Goal: Task Accomplishment & Management: Manage account settings

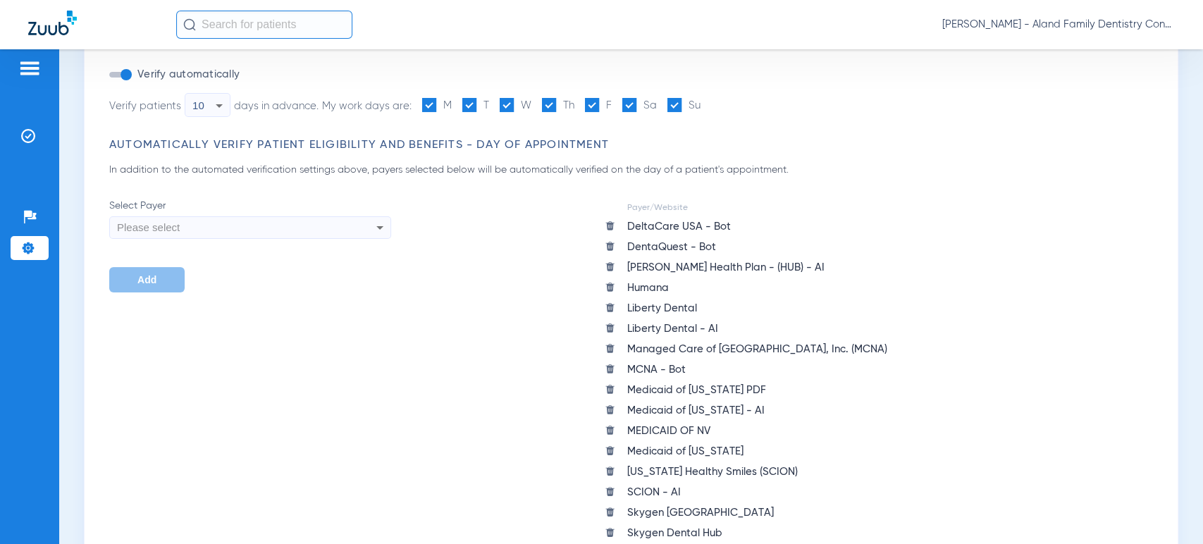
scroll to position [235, 0]
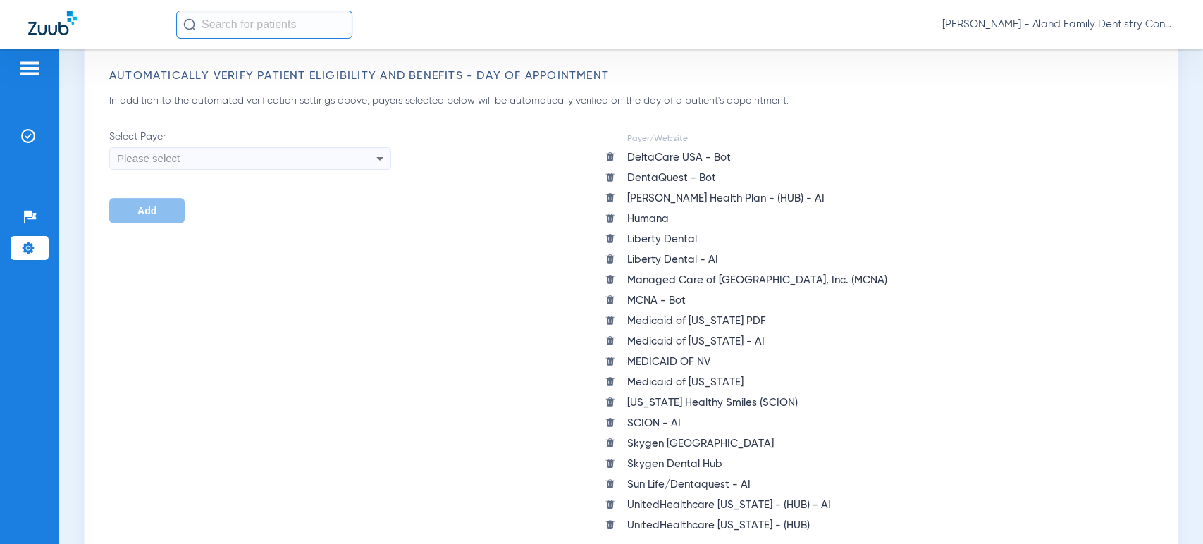
click at [257, 167] on div "Please select" at bounding box center [223, 159] width 213 height 24
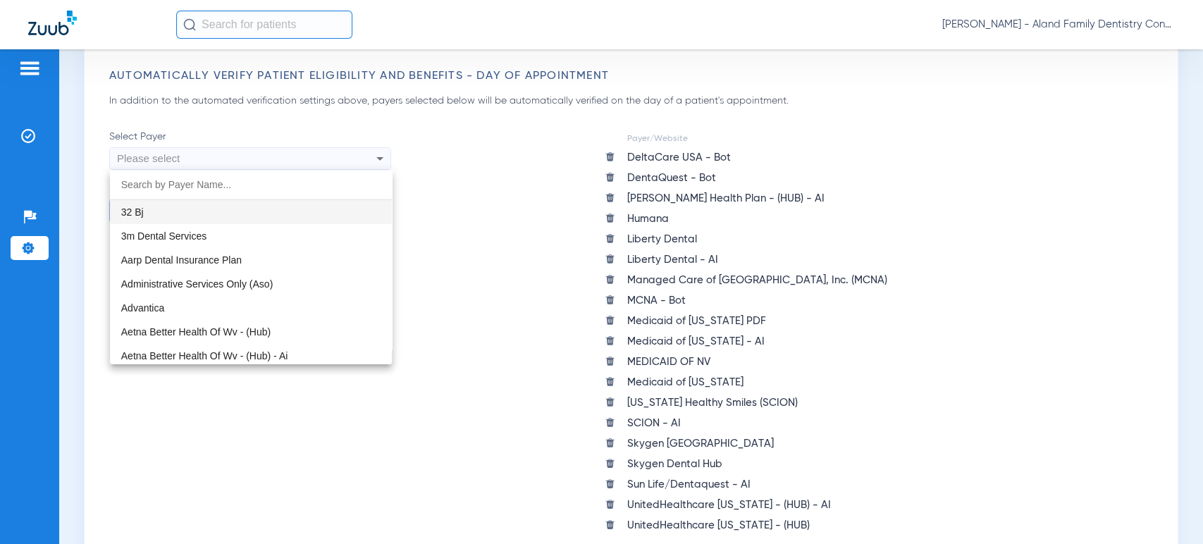
click at [266, 159] on div at bounding box center [601, 272] width 1203 height 544
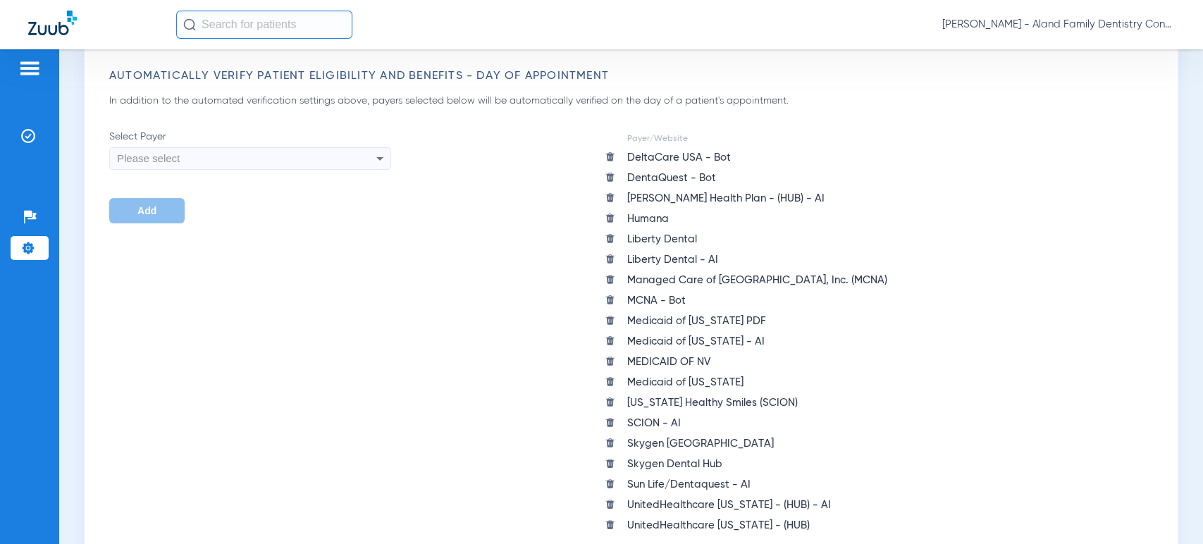
click at [266, 159] on div "Please select" at bounding box center [223, 159] width 213 height 24
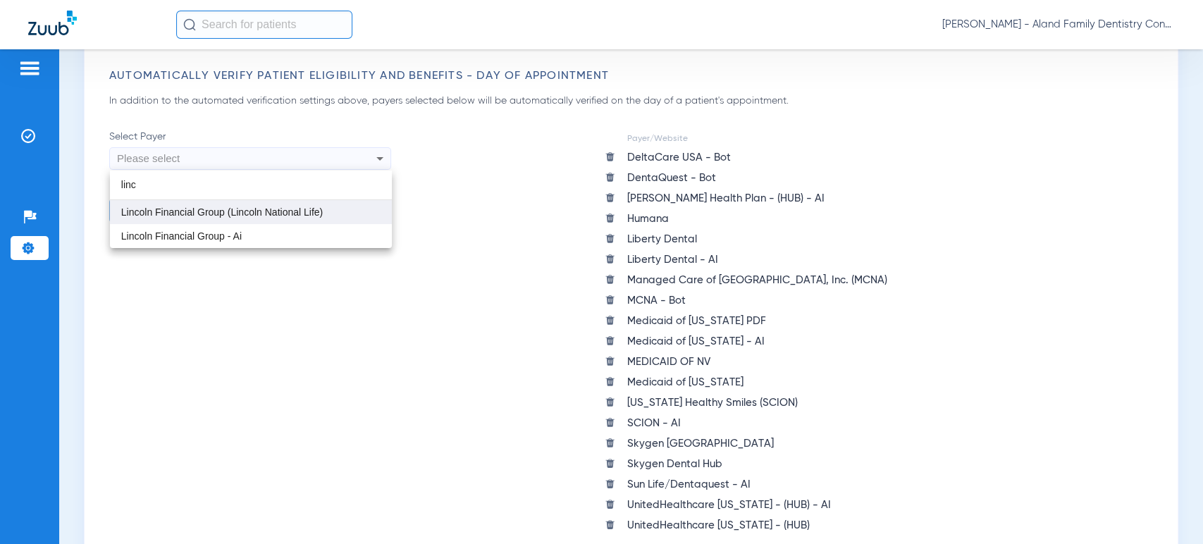
type input "linc"
click at [266, 207] on mat-option "Lincoln Financial Group (Lincoln National Life)" at bounding box center [251, 212] width 282 height 24
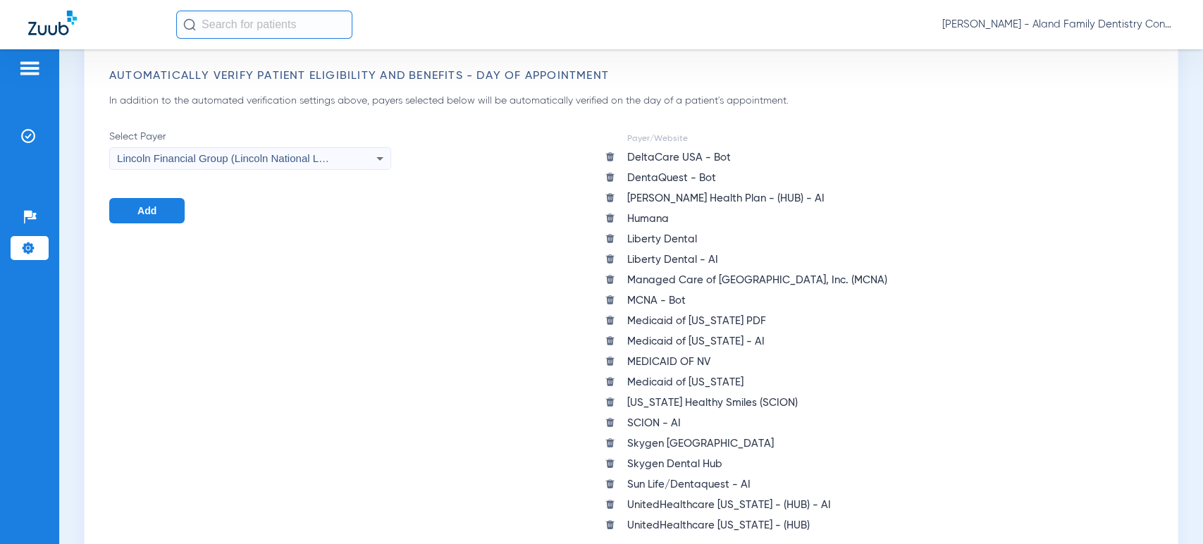
click at [185, 215] on form "Select Payer Lincoln Financial Group (Lincoln National Life) Add" at bounding box center [250, 333] width 282 height 407
click at [166, 213] on button "Add" at bounding box center [146, 210] width 75 height 25
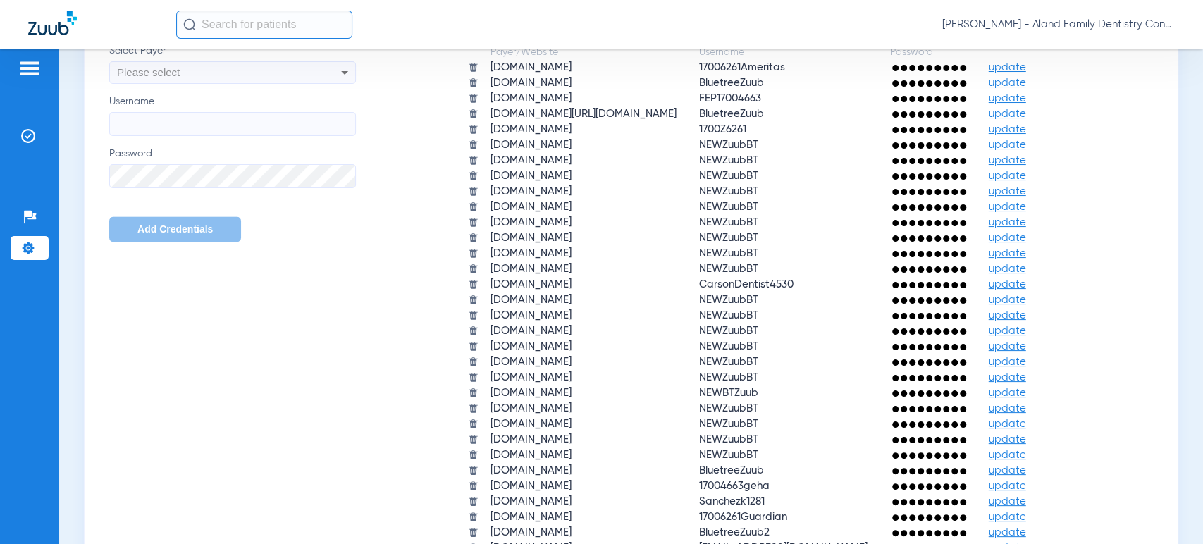
scroll to position [1174, 0]
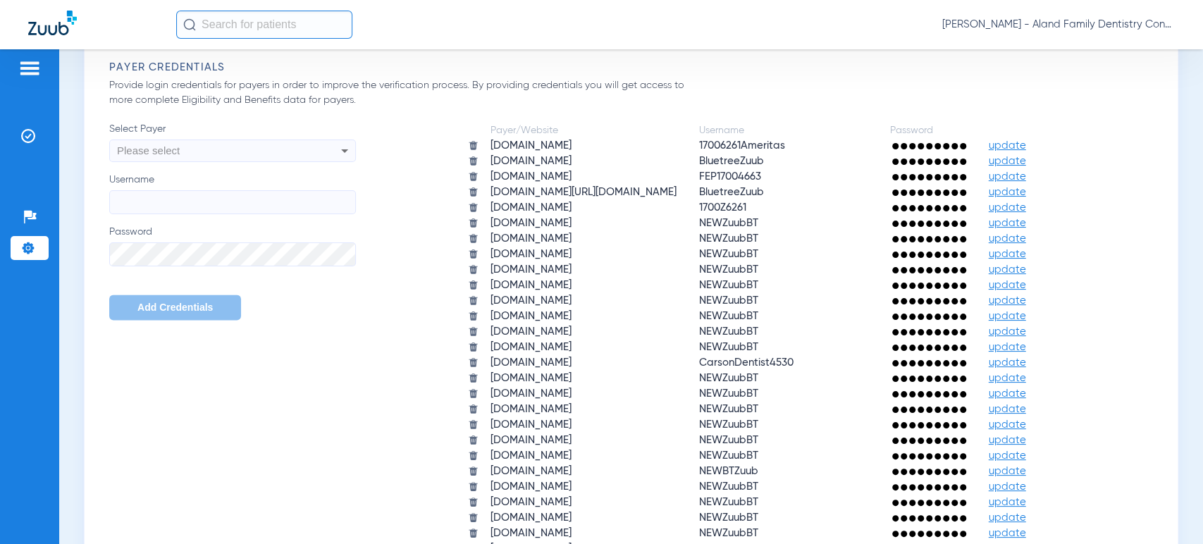
click at [227, 154] on div "Please select" at bounding box center [209, 151] width 185 height 24
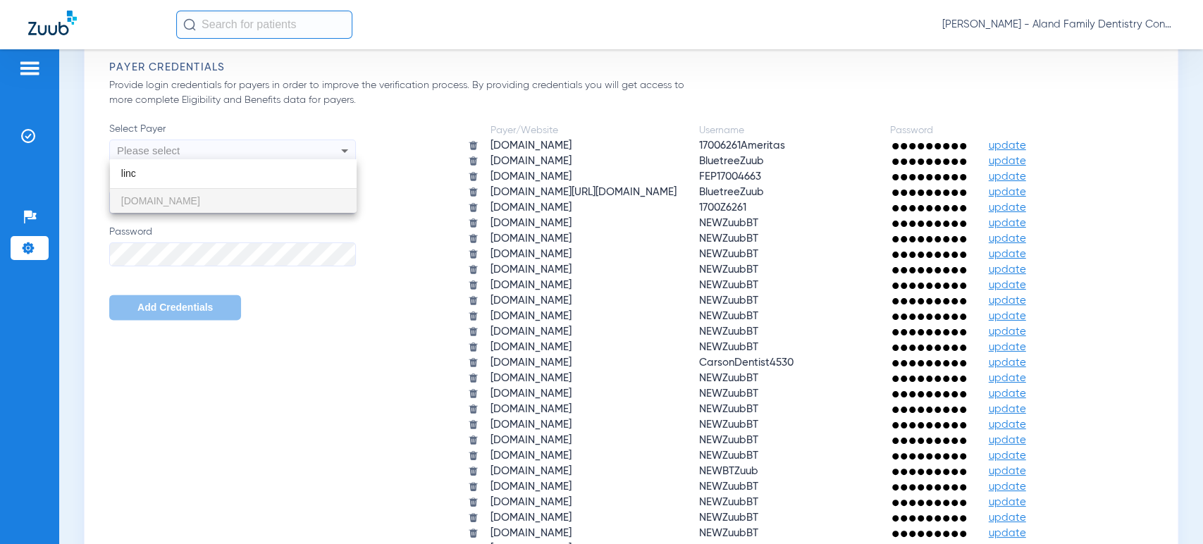
type input "linc"
click at [341, 340] on div at bounding box center [601, 272] width 1203 height 544
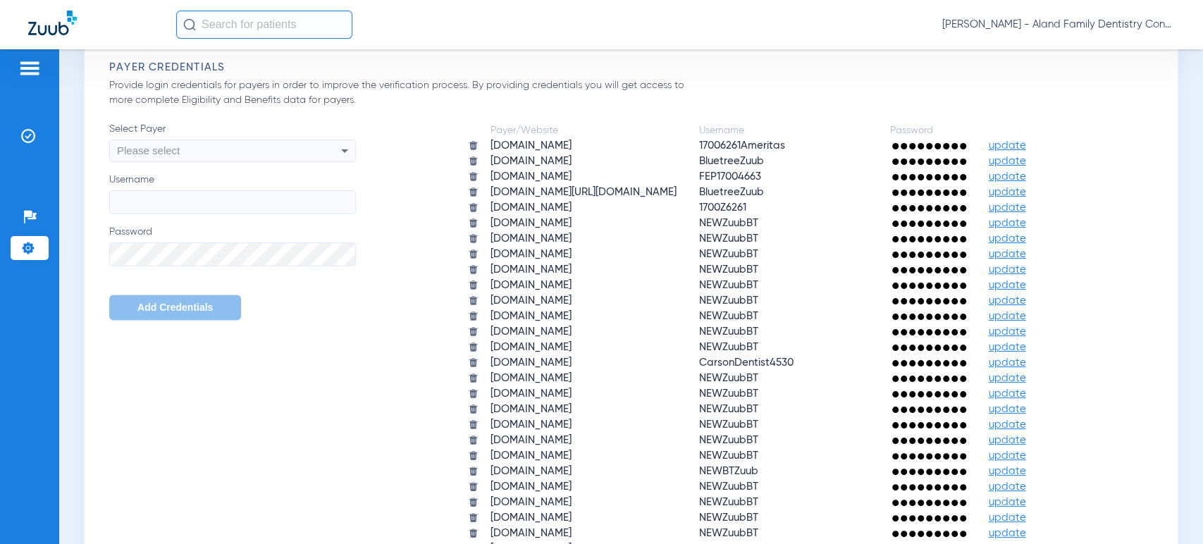
click at [27, 70] on img at bounding box center [29, 68] width 23 height 17
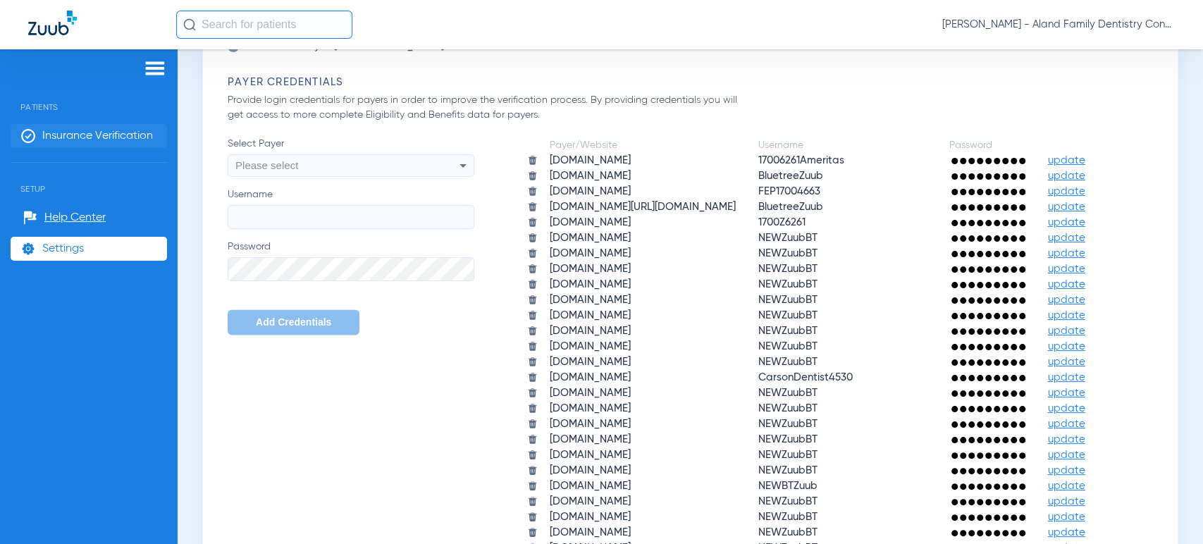
click at [75, 132] on span "Insurance Verification" at bounding box center [97, 136] width 111 height 14
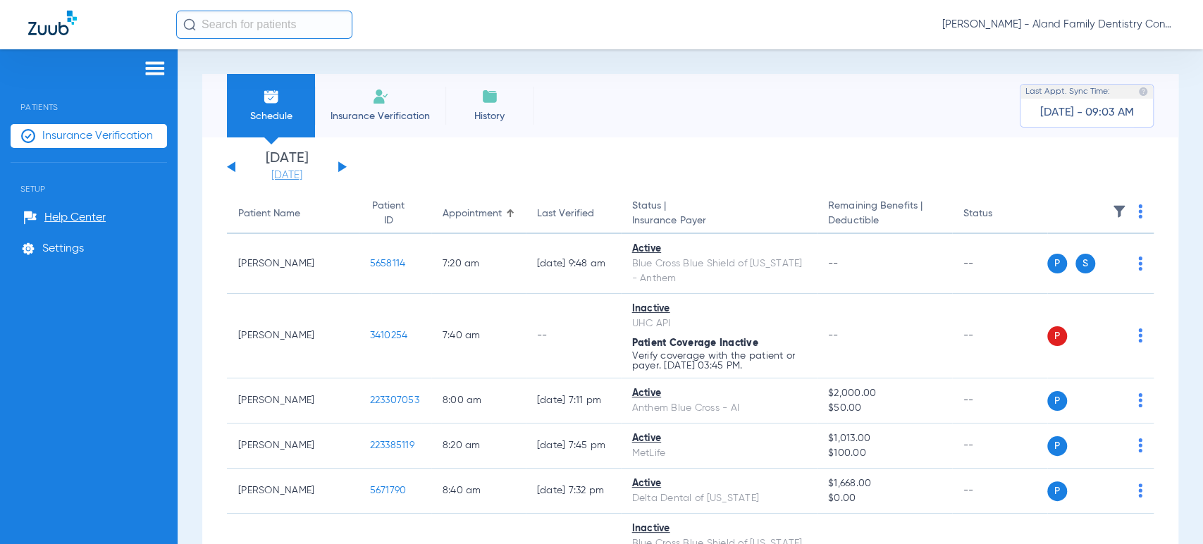
click at [309, 173] on link "08-21-2025" at bounding box center [287, 175] width 85 height 14
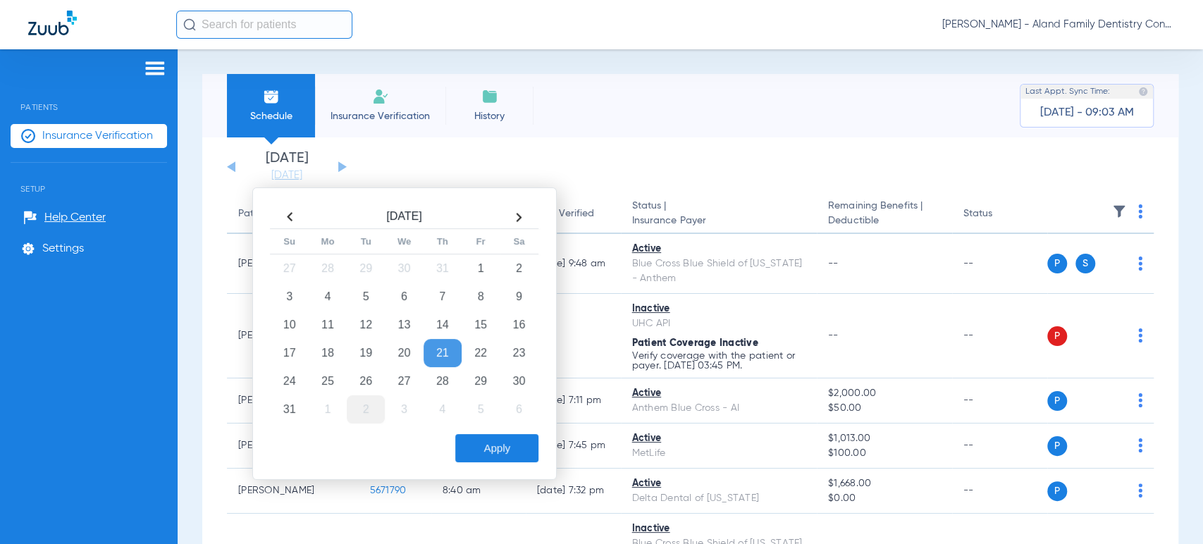
click at [361, 415] on td "2" at bounding box center [366, 409] width 38 height 28
click at [494, 453] on button "Apply" at bounding box center [496, 448] width 83 height 28
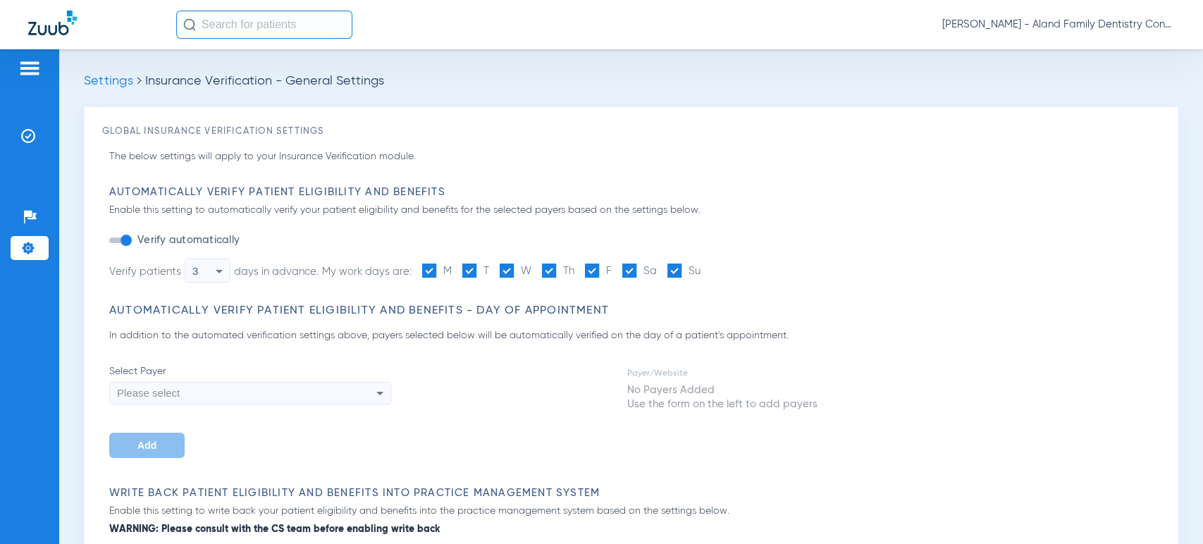
type input "15"
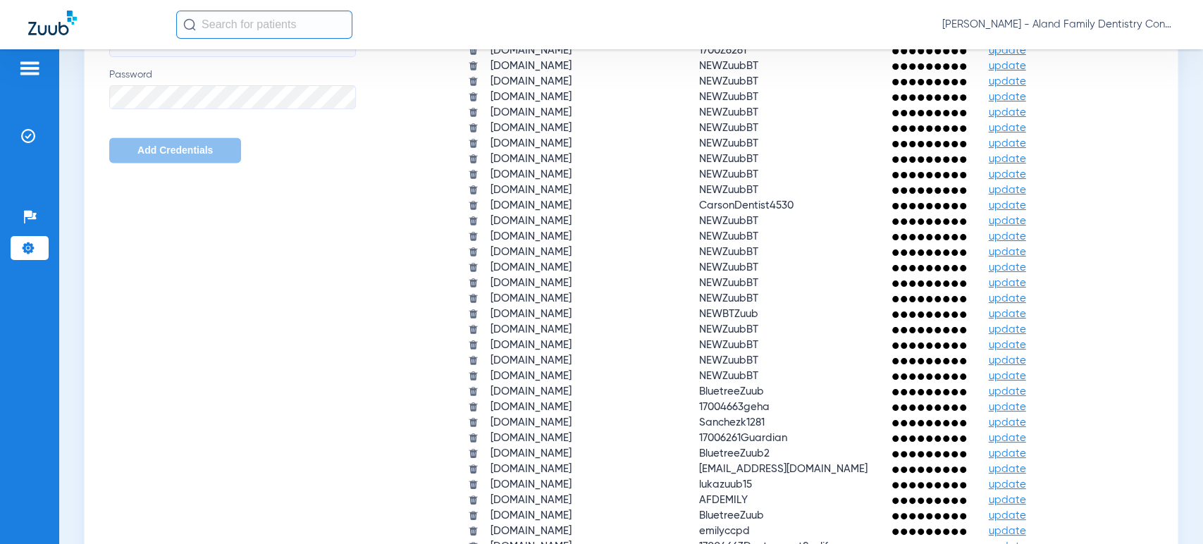
scroll to position [1331, 0]
click at [1026, 201] on span "update" at bounding box center [1007, 206] width 37 height 11
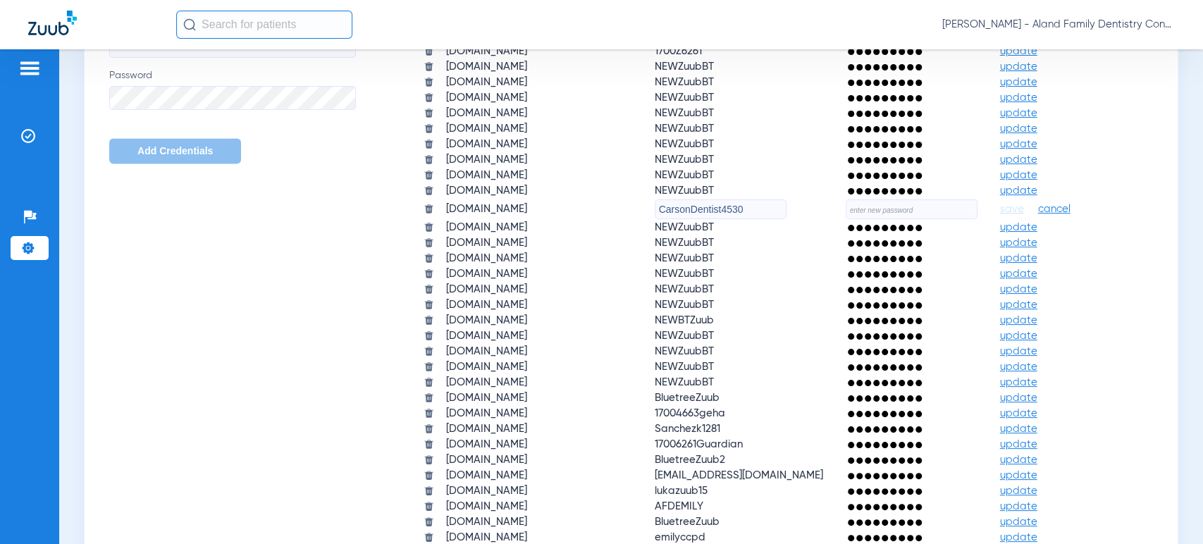
drag, startPoint x: 735, startPoint y: 207, endPoint x: 601, endPoint y: 196, distance: 134.4
click at [620, 201] on tr "deltadentalma.com CarsonDentist4530 save cancel" at bounding box center [758, 209] width 691 height 20
paste input "bluetree22"
type input "bluetree22"
drag, startPoint x: 908, startPoint y: 199, endPoint x: 911, endPoint y: 190, distance: 9.6
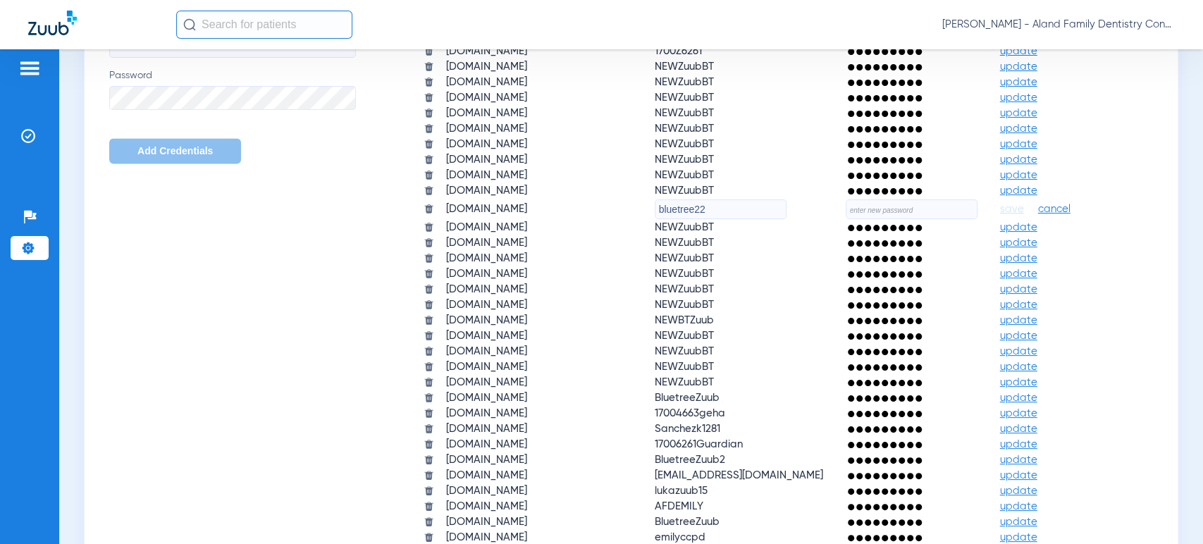
click at [911, 192] on table "Payer/Website Username Password ameritas.com 17006261Ameritas update apps.avail…" at bounding box center [759, 271] width 694 height 612
paste input "Booboo1201!"
type input "Booboo1201!"
click at [1024, 204] on span "save" at bounding box center [1012, 209] width 24 height 13
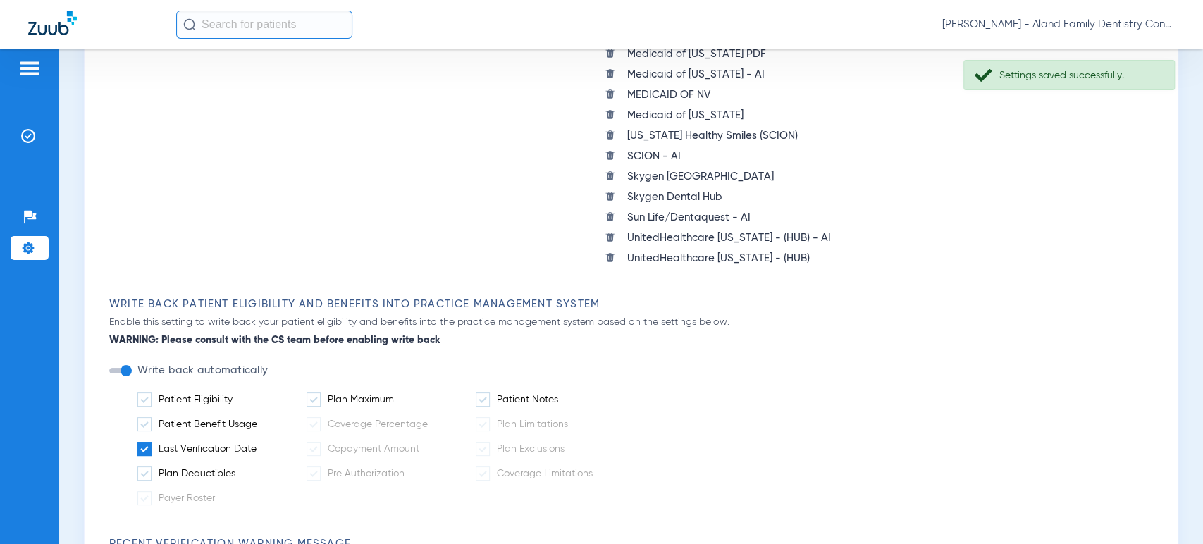
scroll to position [391, 0]
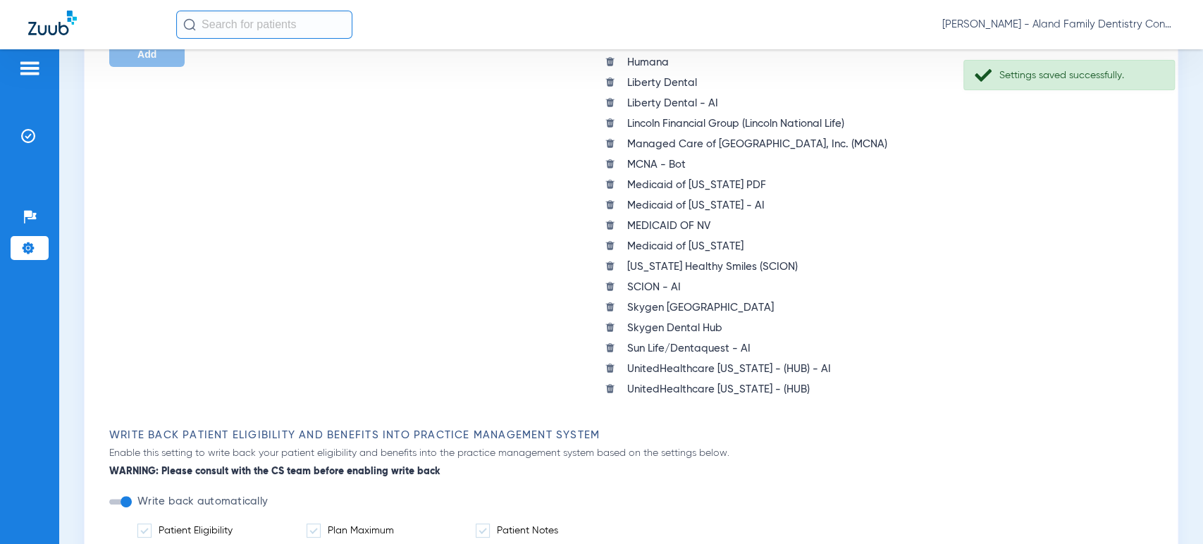
click at [32, 78] on div at bounding box center [29, 70] width 23 height 21
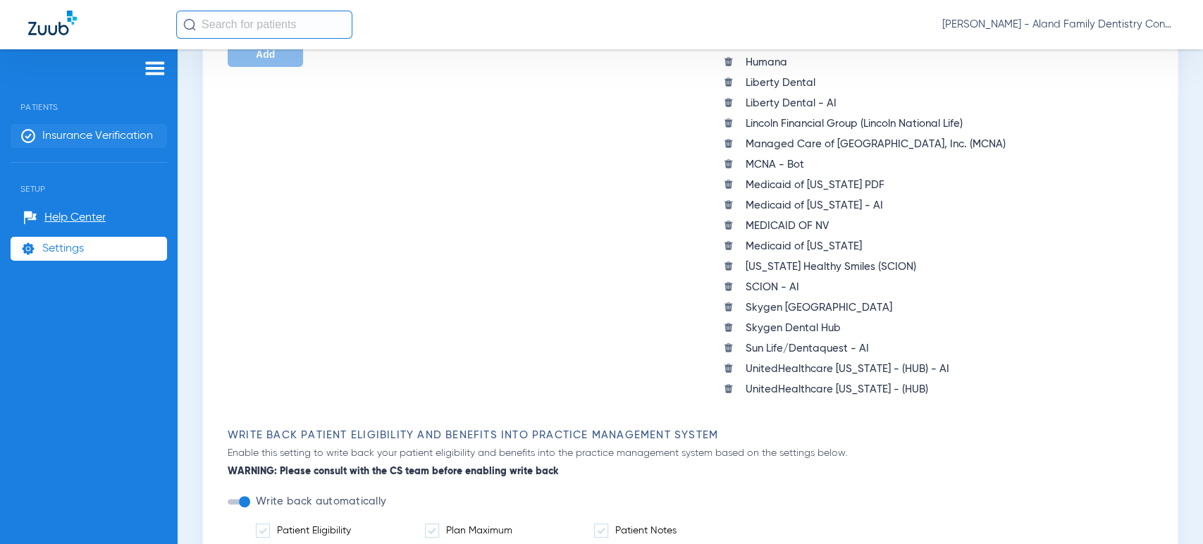
click at [56, 132] on span "Insurance Verification" at bounding box center [97, 136] width 111 height 14
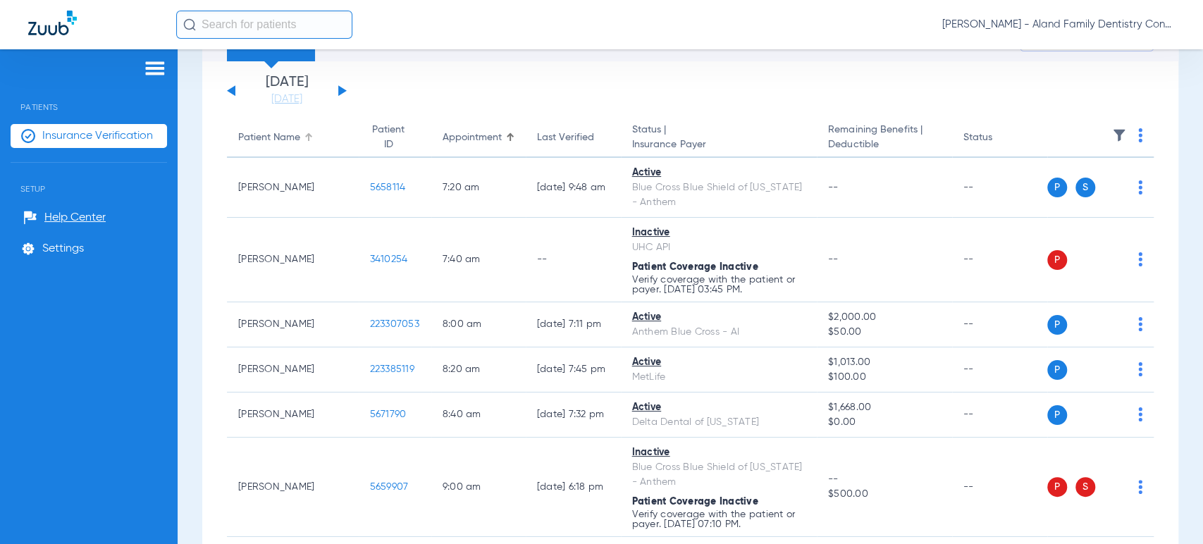
scroll to position [78, 0]
click at [288, 93] on link "08-21-2025" at bounding box center [287, 97] width 85 height 14
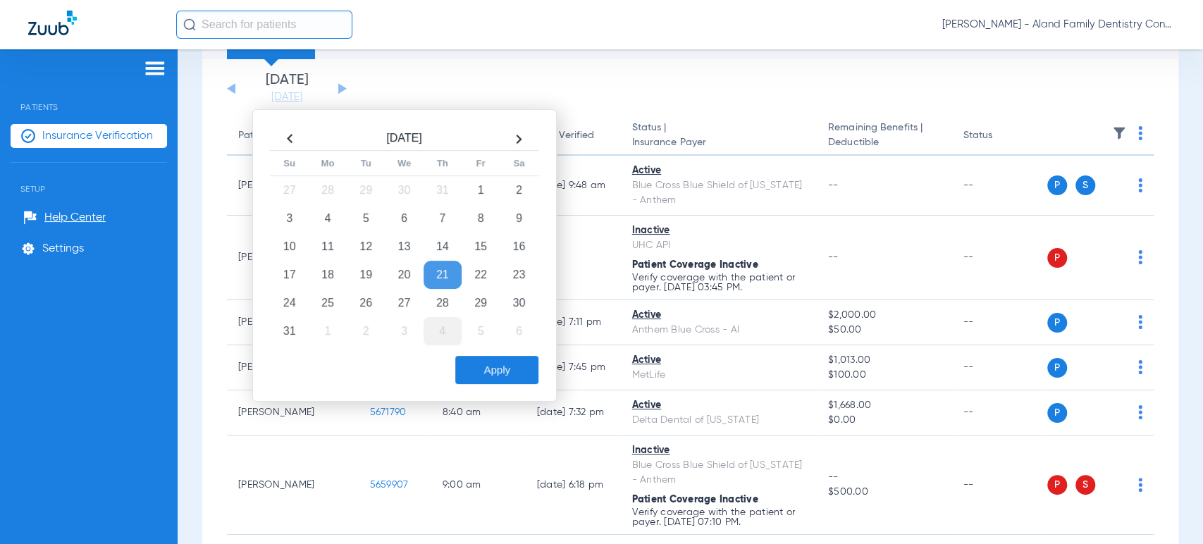
click at [438, 326] on td "4" at bounding box center [443, 331] width 38 height 28
click at [487, 359] on button "Apply" at bounding box center [496, 370] width 83 height 28
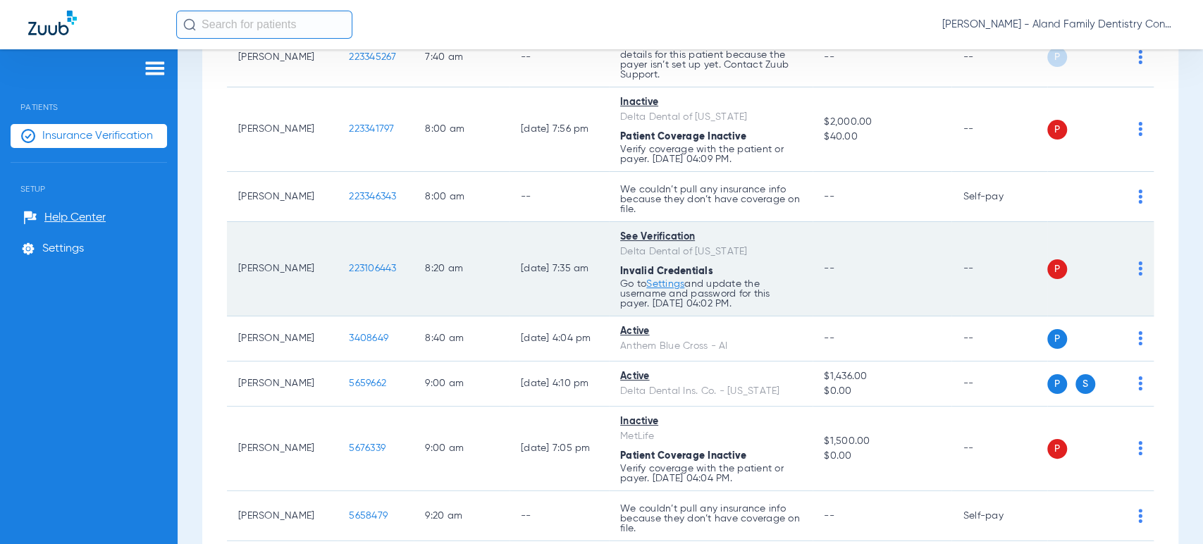
scroll to position [313, 0]
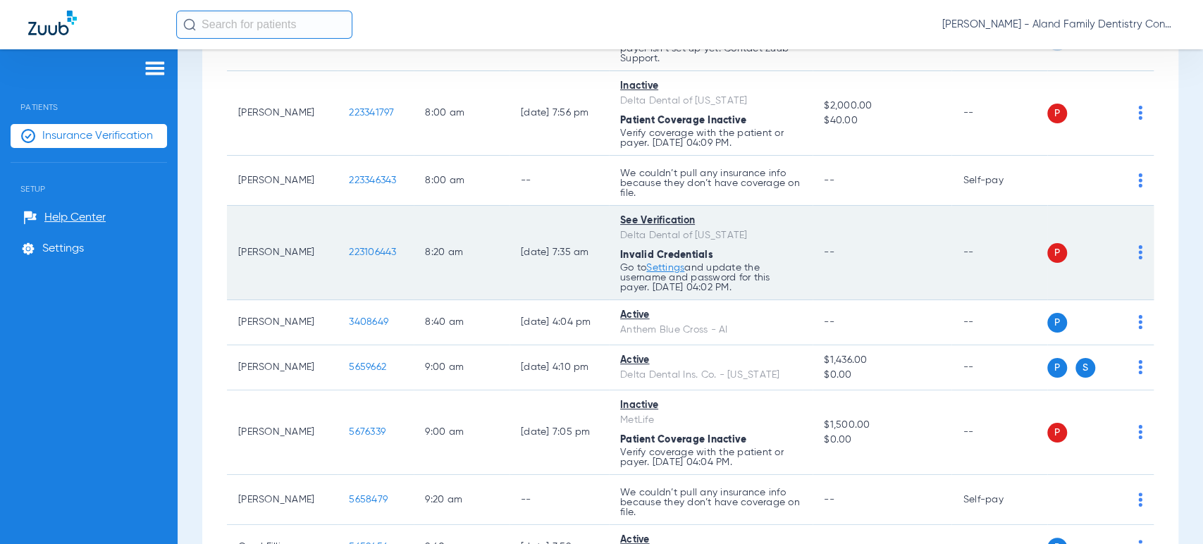
click at [1138, 247] on img at bounding box center [1140, 252] width 4 height 14
click at [1138, 251] on img at bounding box center [1140, 252] width 4 height 14
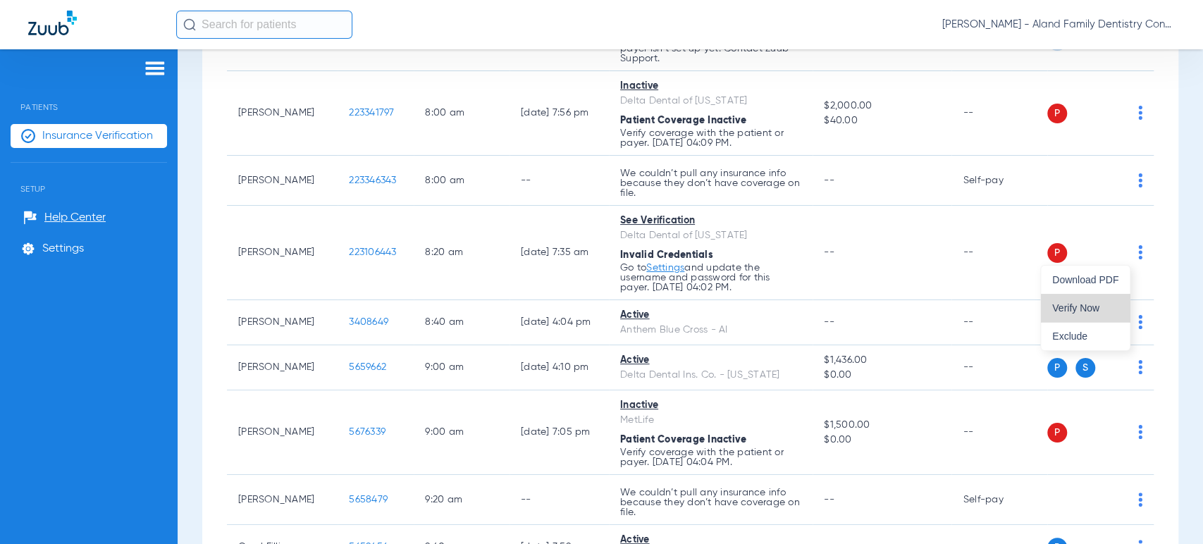
click at [1092, 313] on button "Verify Now" at bounding box center [1085, 308] width 89 height 28
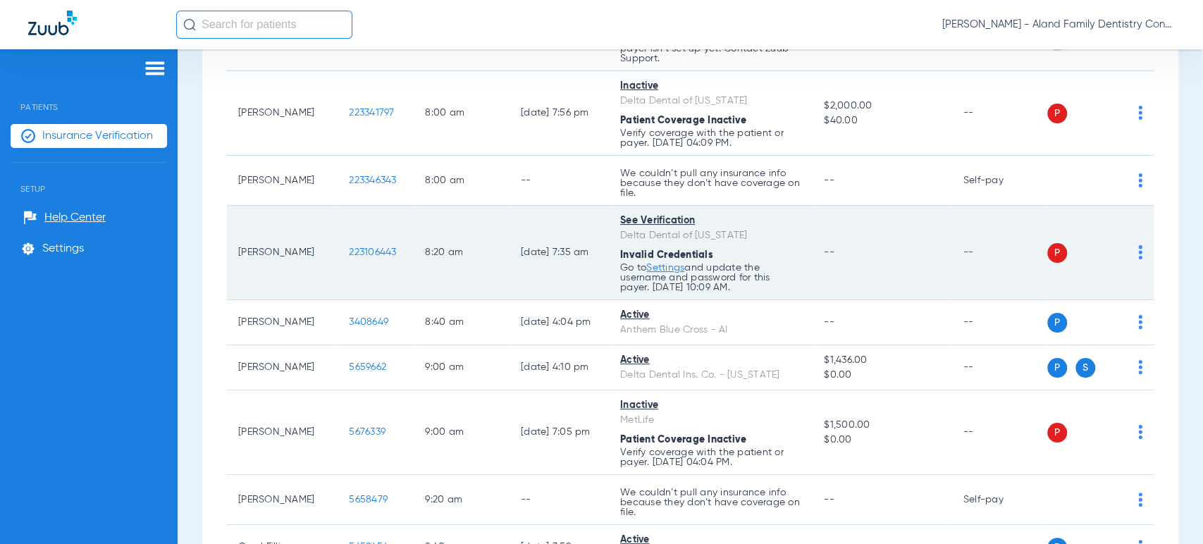
click at [664, 266] on link "Settings" at bounding box center [665, 268] width 38 height 10
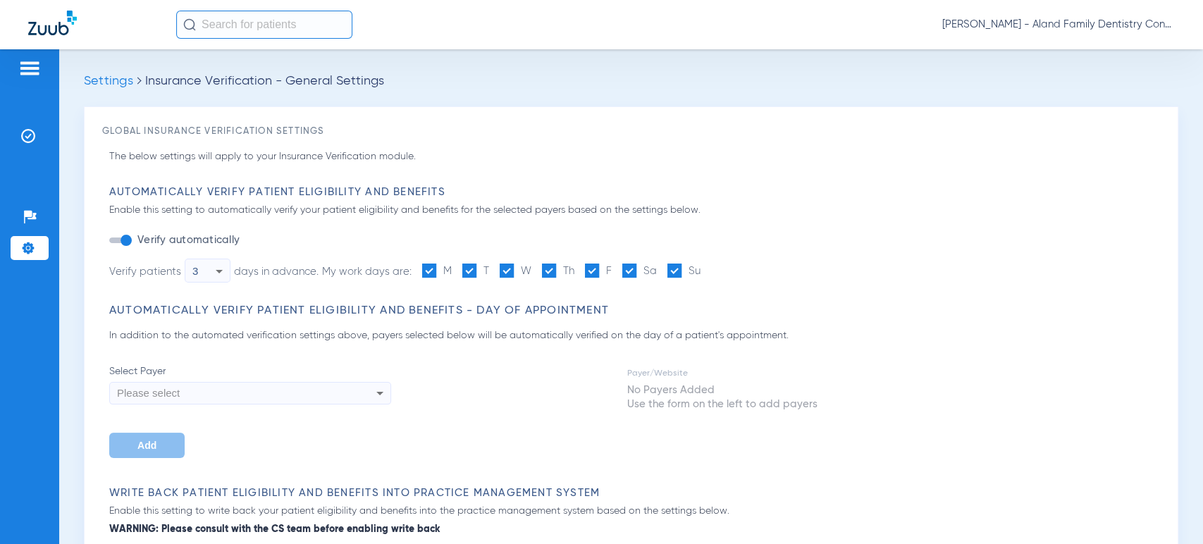
type input "15"
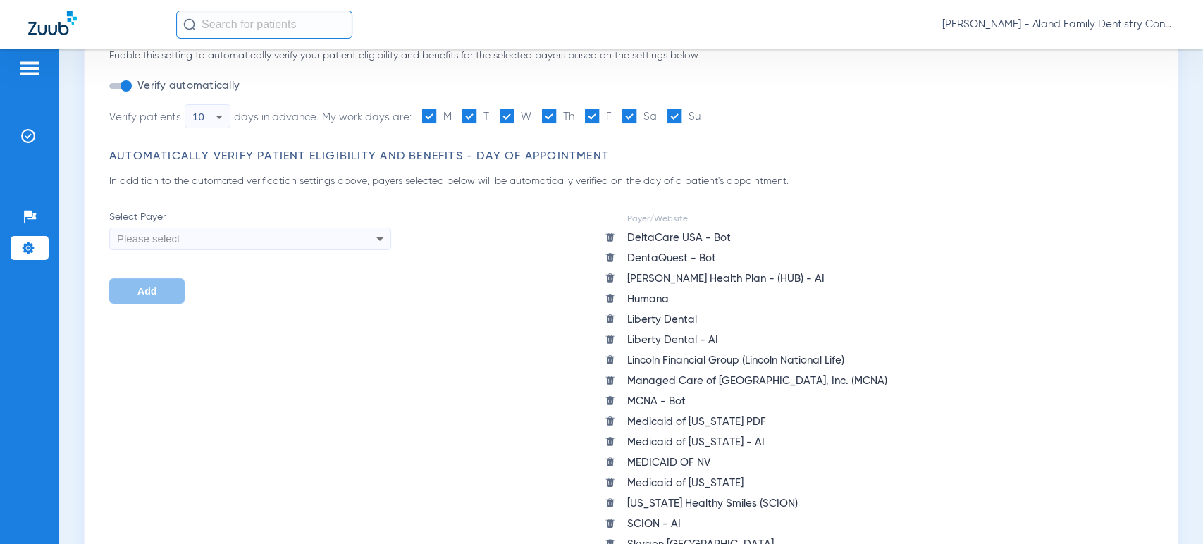
scroll to position [156, 0]
click at [308, 240] on div "Please select" at bounding box center [223, 237] width 213 height 24
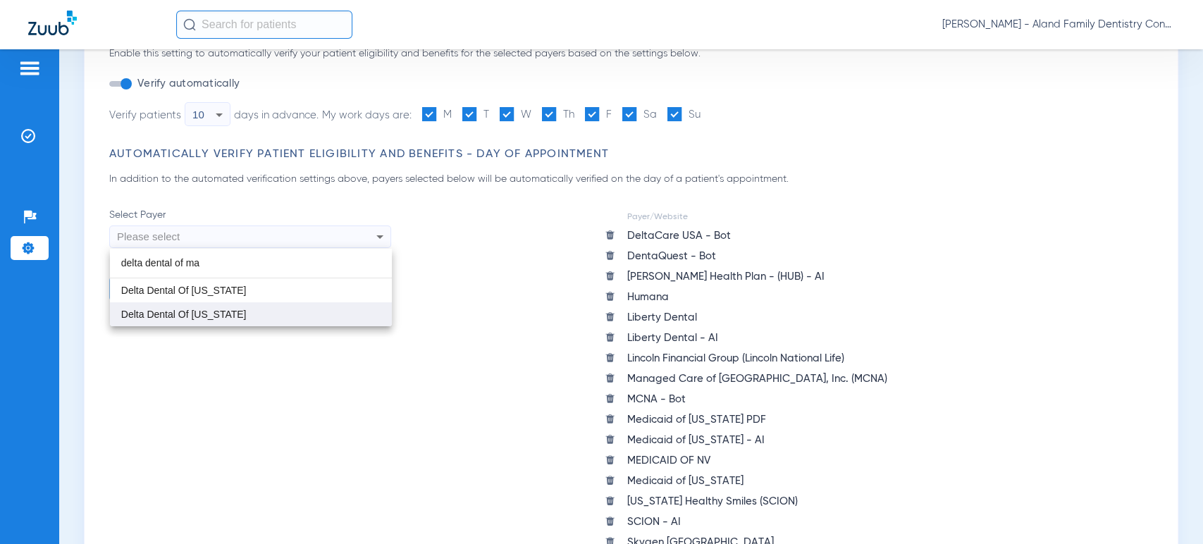
type input "delta dental of ma"
click at [240, 316] on span "Delta Dental Of [US_STATE]" at bounding box center [183, 314] width 125 height 11
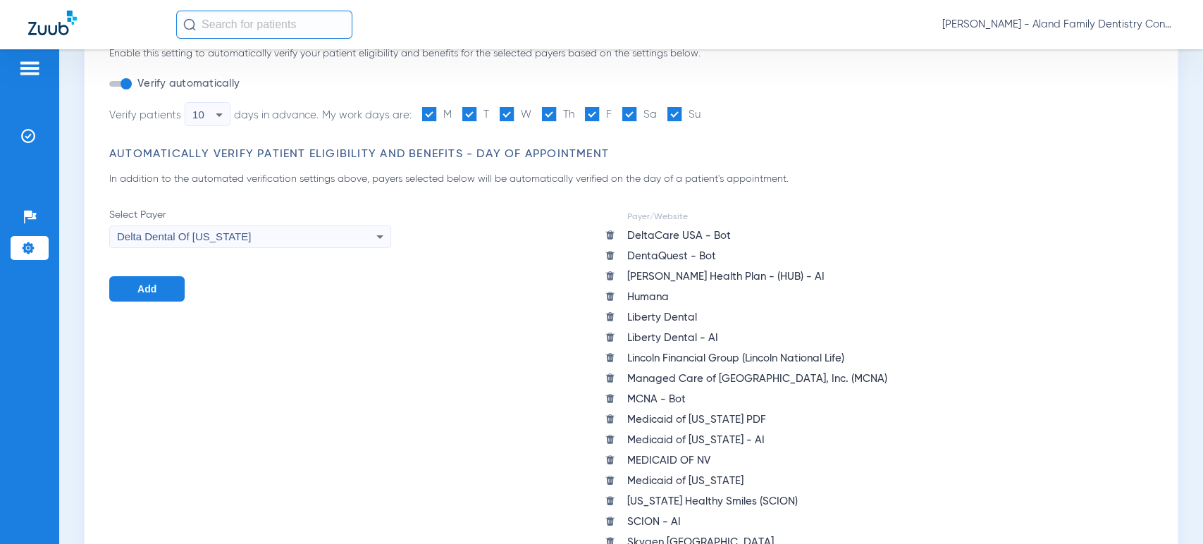
click at [149, 287] on span "Add" at bounding box center [146, 288] width 19 height 11
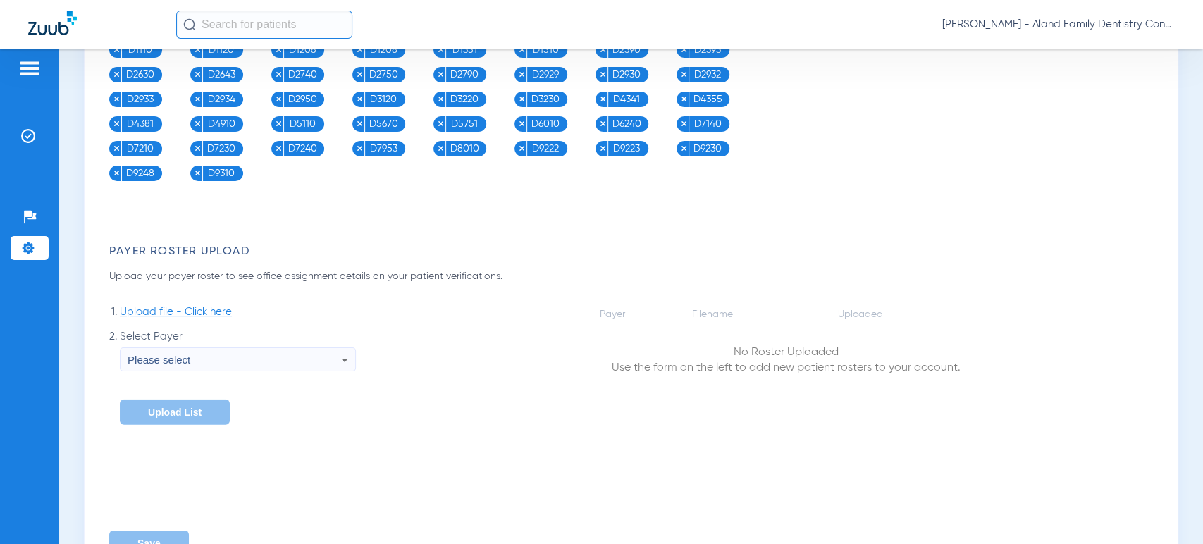
scroll to position [2194, 0]
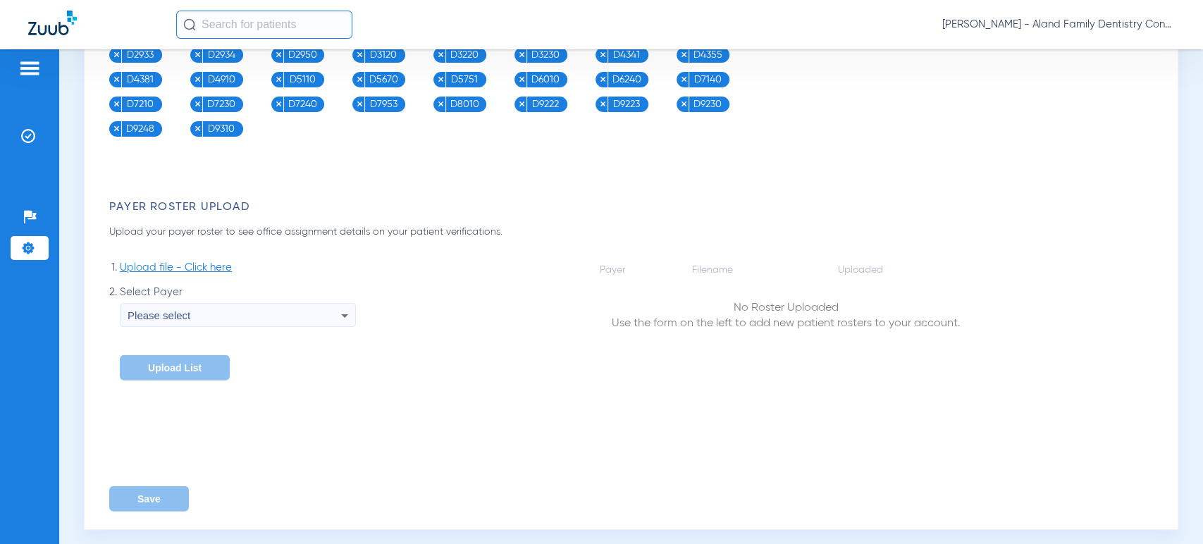
click at [321, 304] on div "Please select" at bounding box center [235, 316] width 214 height 24
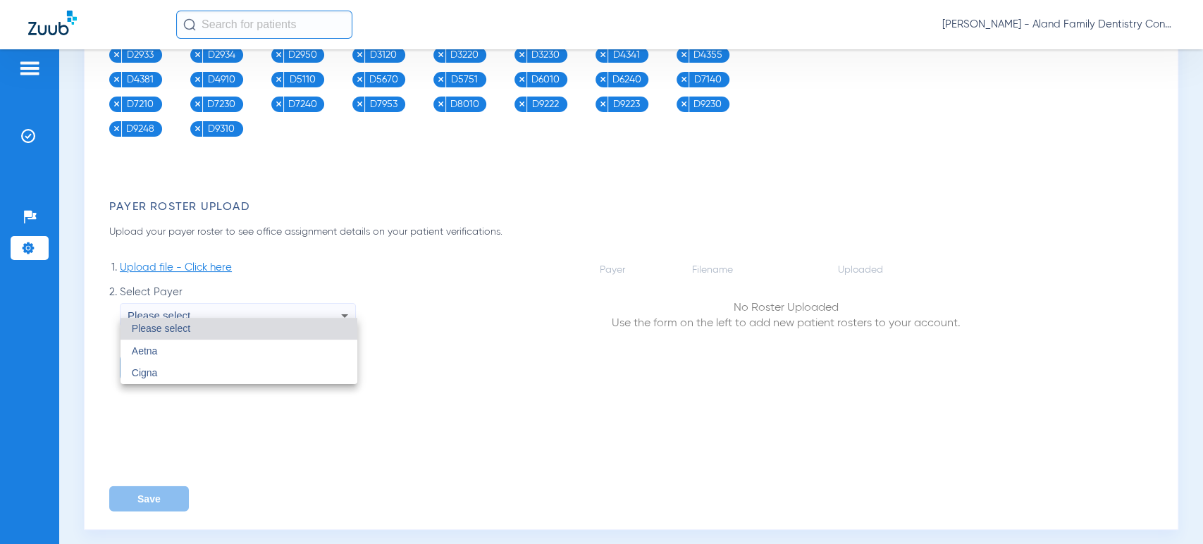
click at [32, 57] on div at bounding box center [601, 272] width 1203 height 544
